Goal: Information Seeking & Learning: Learn about a topic

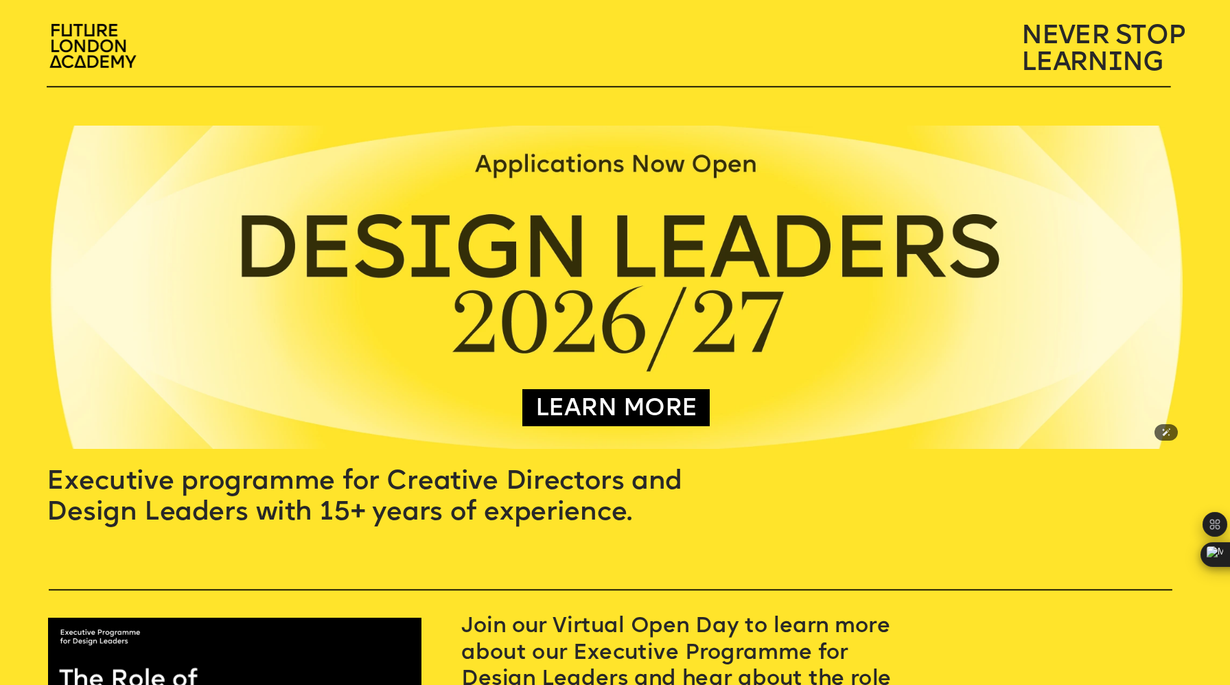
click at [345, 220] on img at bounding box center [616, 287] width 1137 height 323
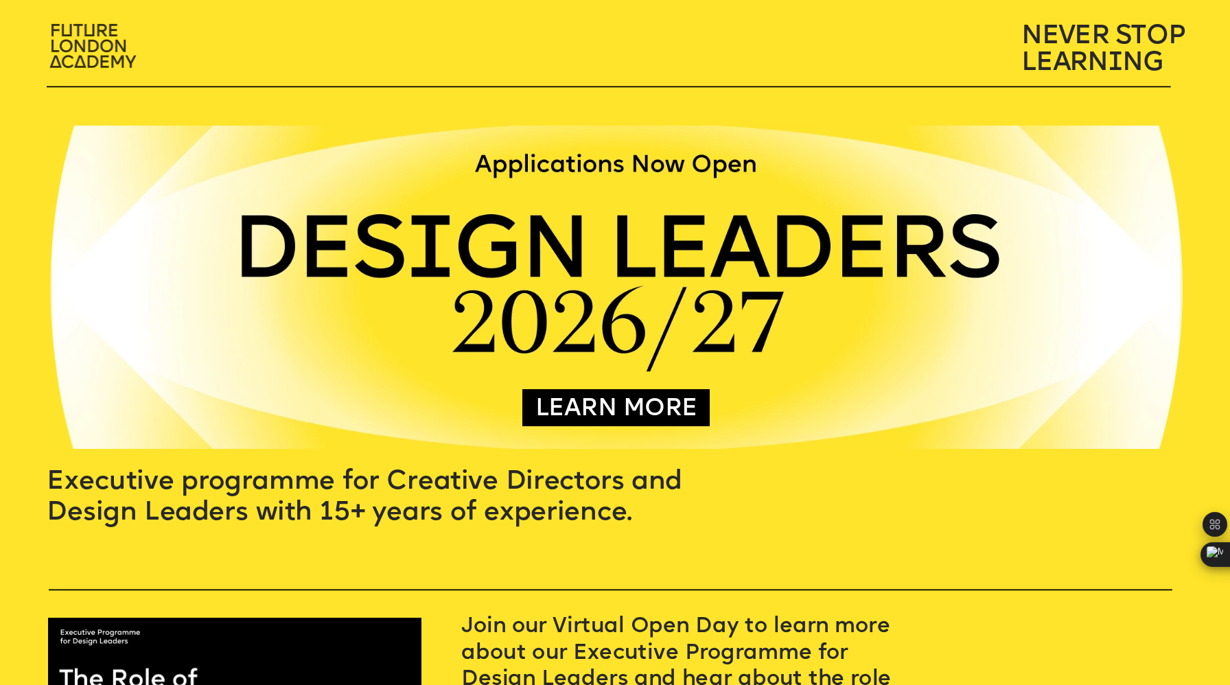
click at [70, 39] on img at bounding box center [95, 47] width 108 height 63
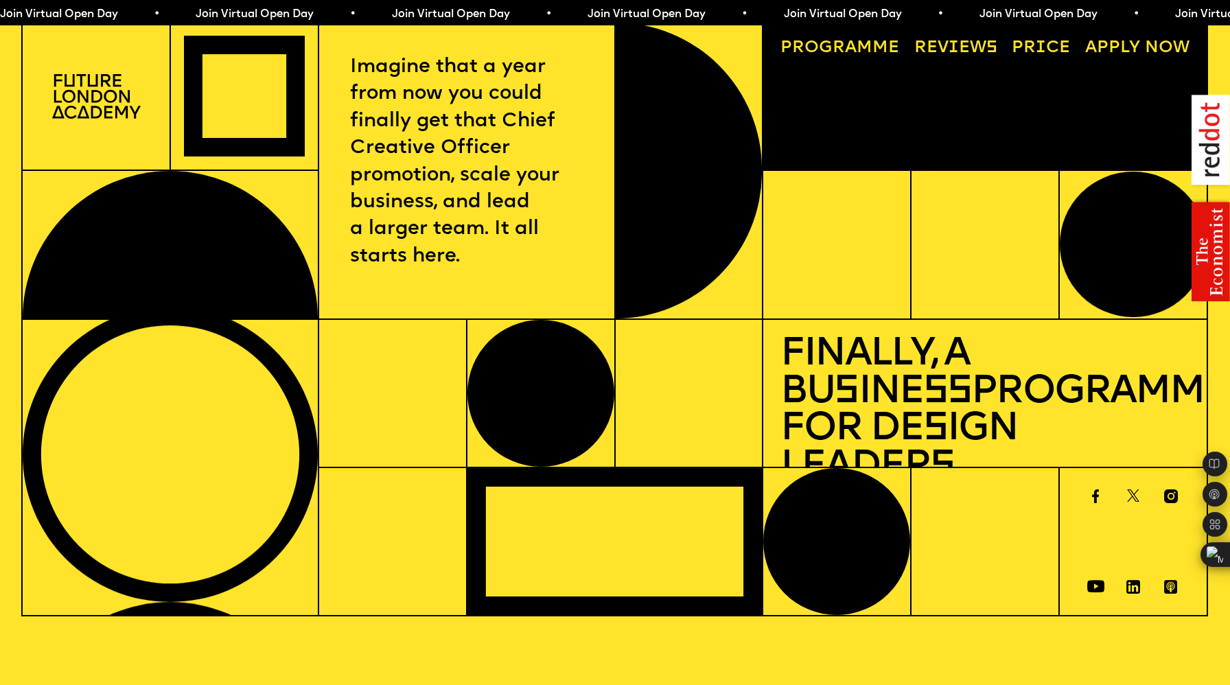
click at [102, 93] on img at bounding box center [96, 96] width 89 height 45
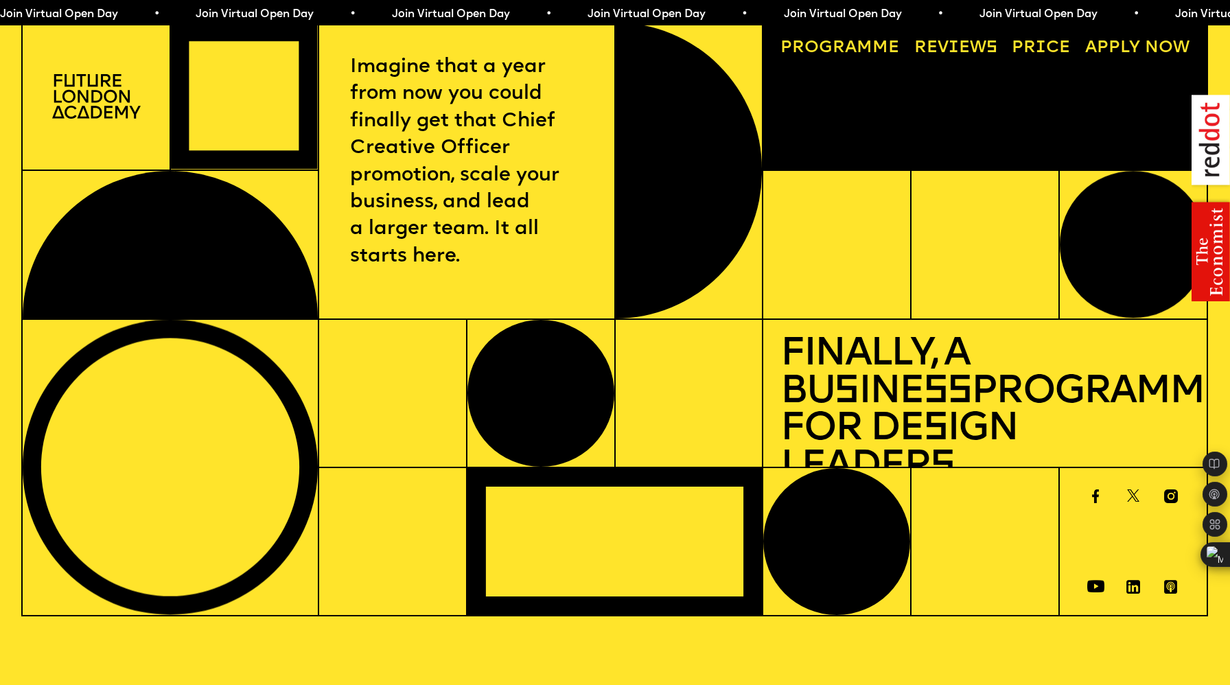
click at [863, 47] on link "Progr a mme" at bounding box center [840, 49] width 136 height 34
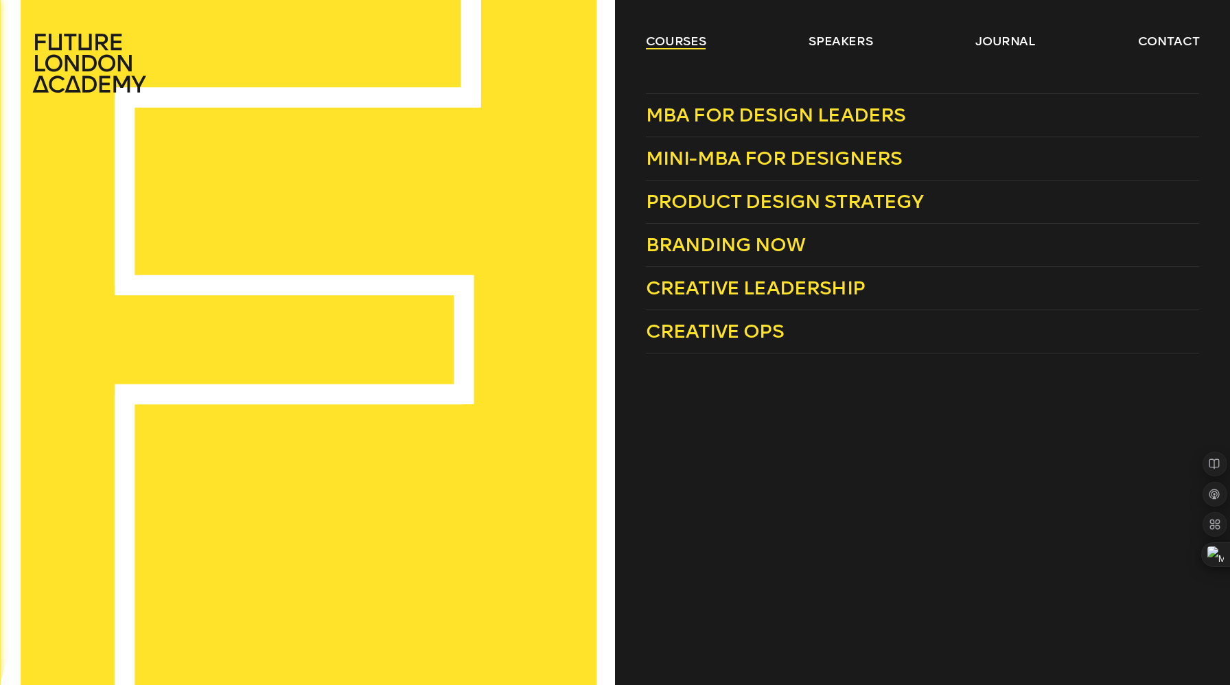
click at [689, 43] on link "courses" at bounding box center [676, 41] width 60 height 16
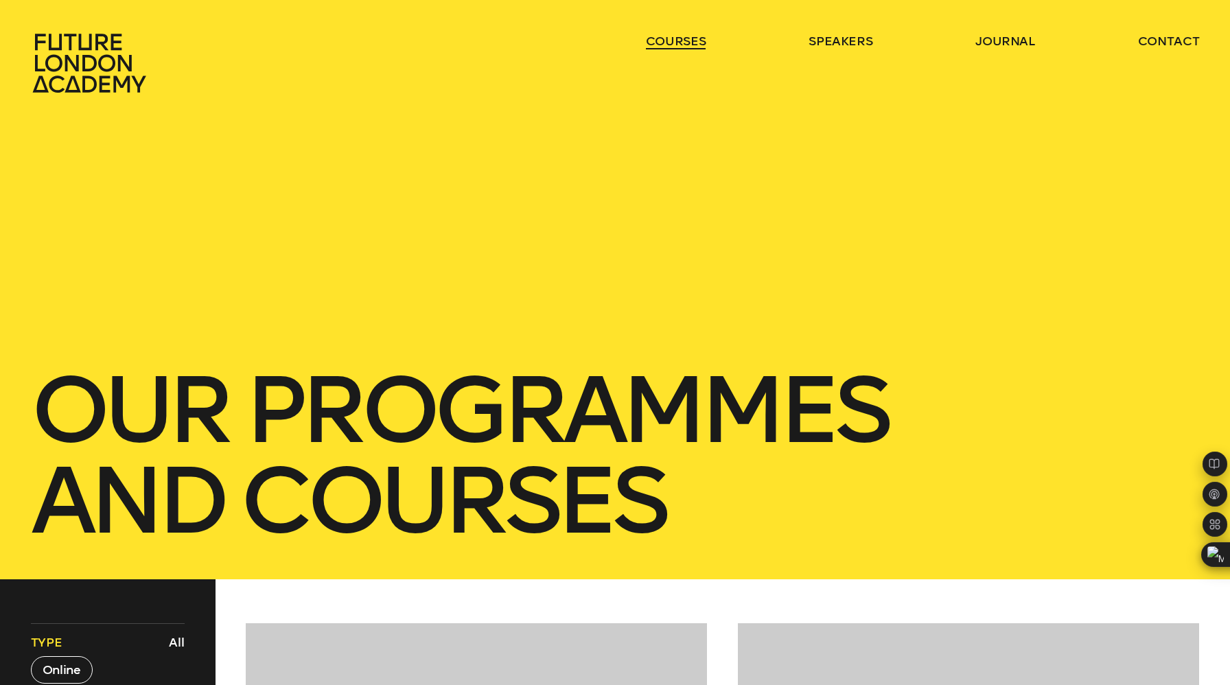
click at [689, 43] on link "courses" at bounding box center [676, 41] width 60 height 16
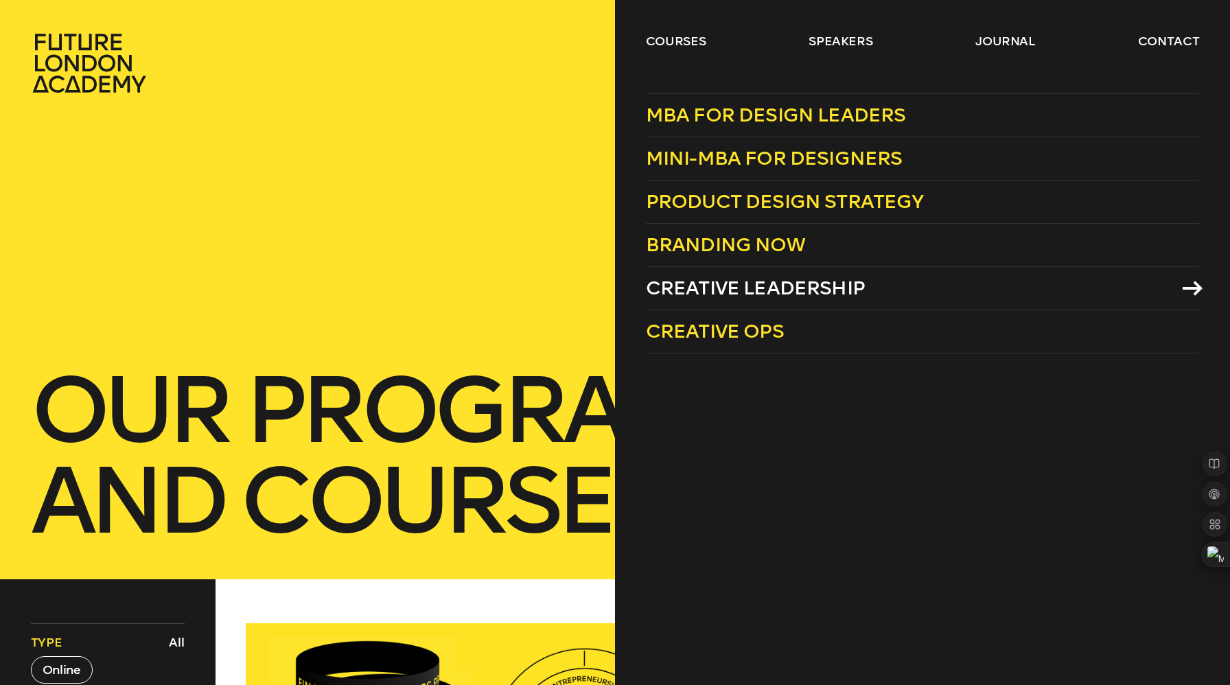
click at [705, 284] on span "Creative Leadership" at bounding box center [755, 288] width 219 height 23
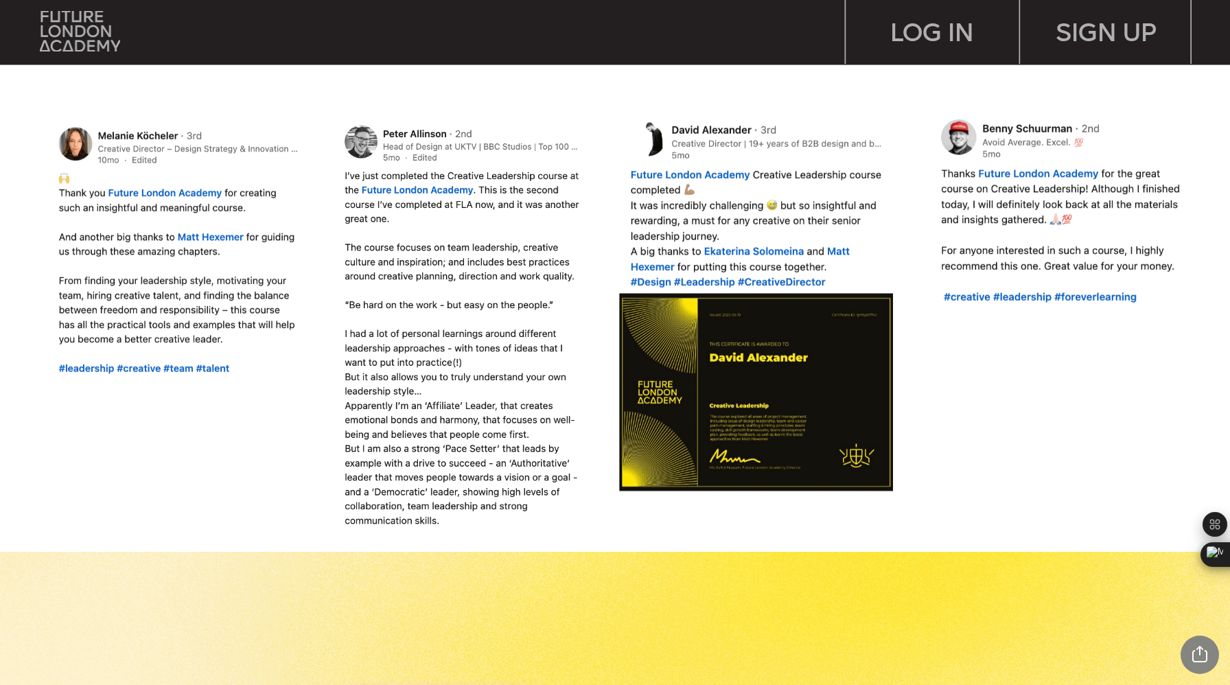
scroll to position [1423, 0]
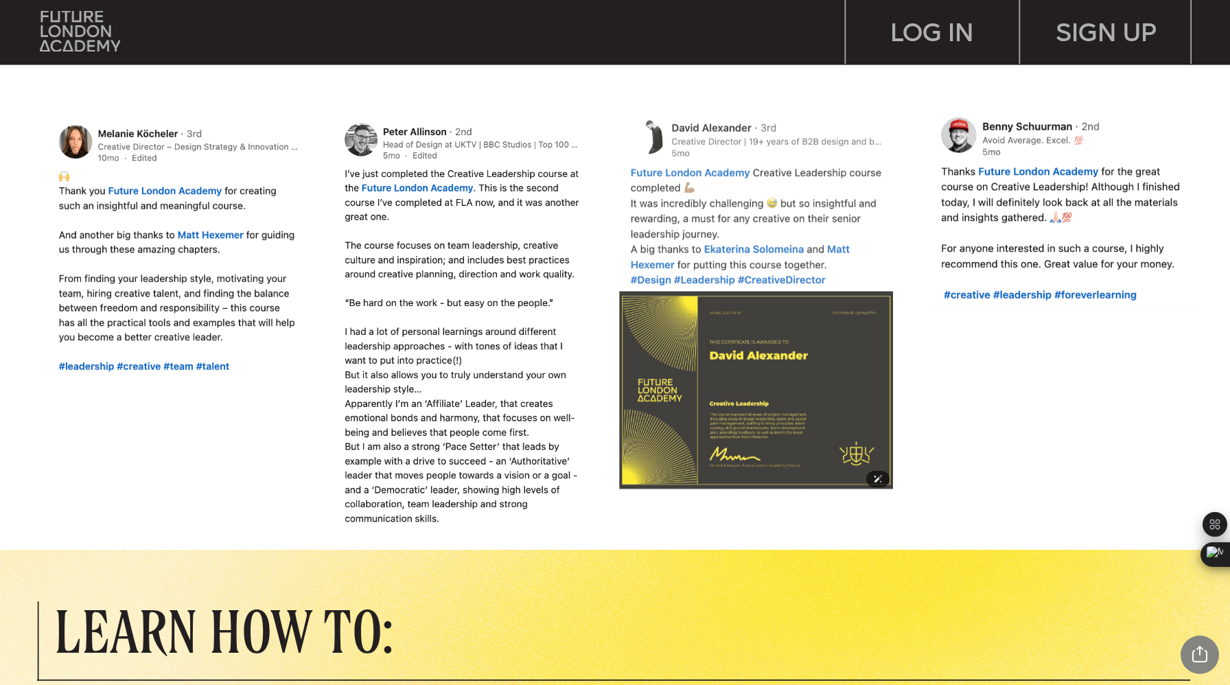
click at [814, 321] on img at bounding box center [756, 305] width 282 height 381
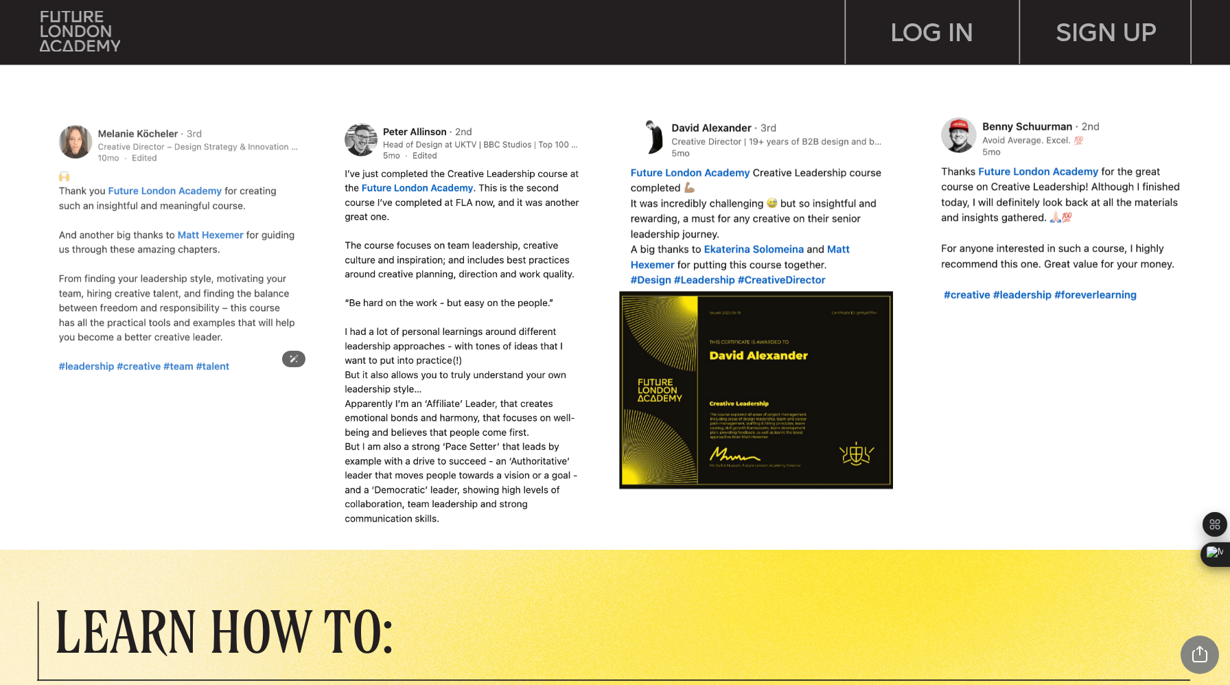
click at [203, 235] on img at bounding box center [179, 246] width 268 height 258
